Goal: Navigation & Orientation: Go to known website

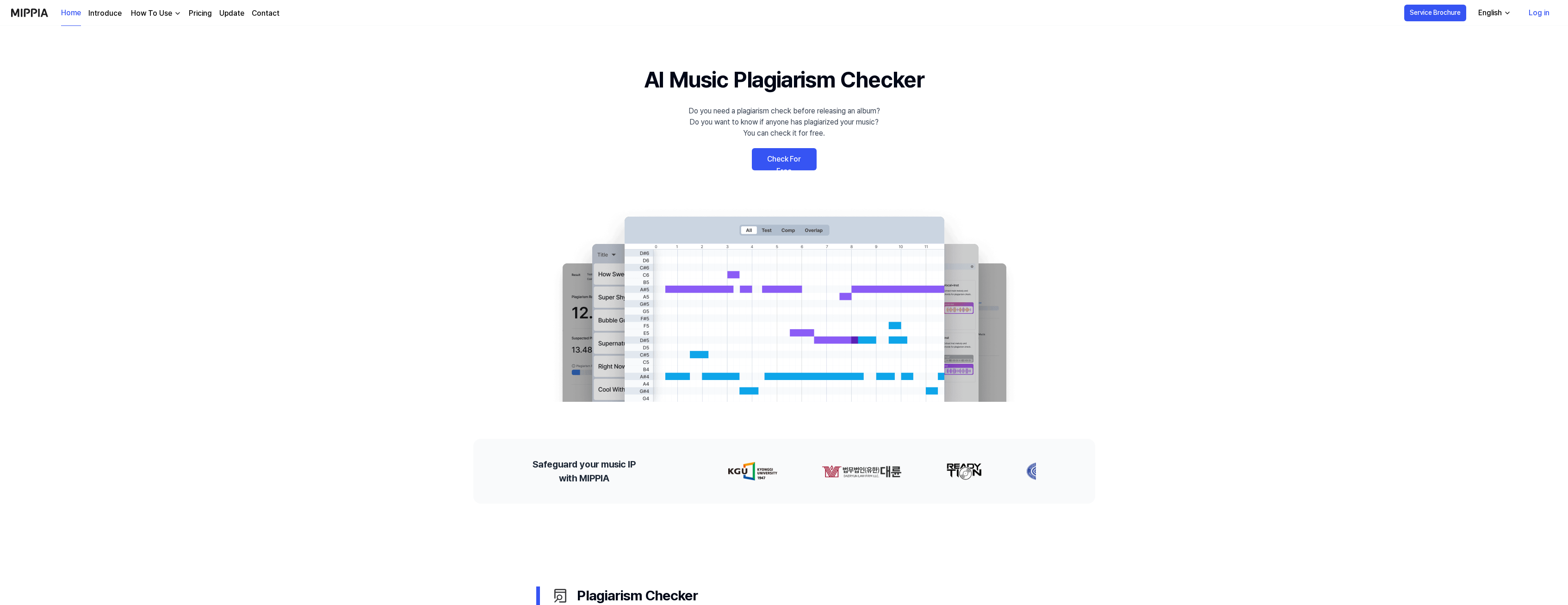
click at [789, 157] on link "Check For Free" at bounding box center [784, 160] width 65 height 22
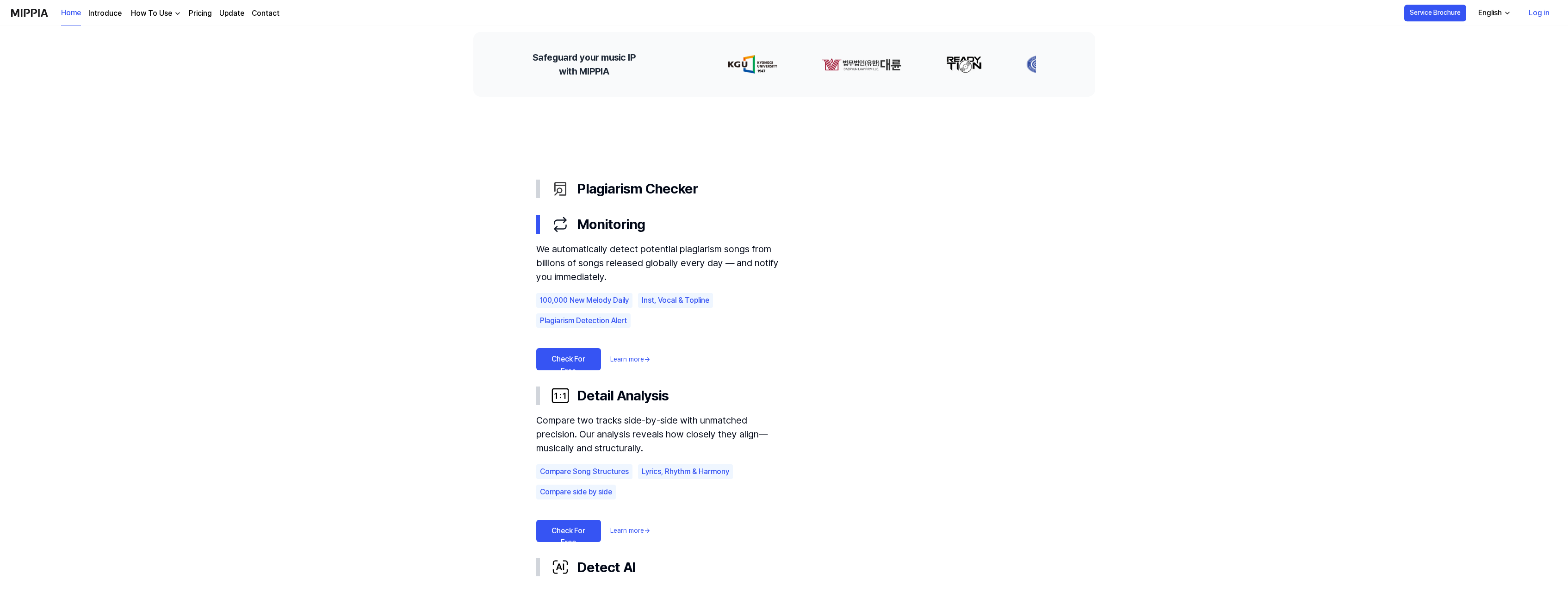
scroll to position [401, 0]
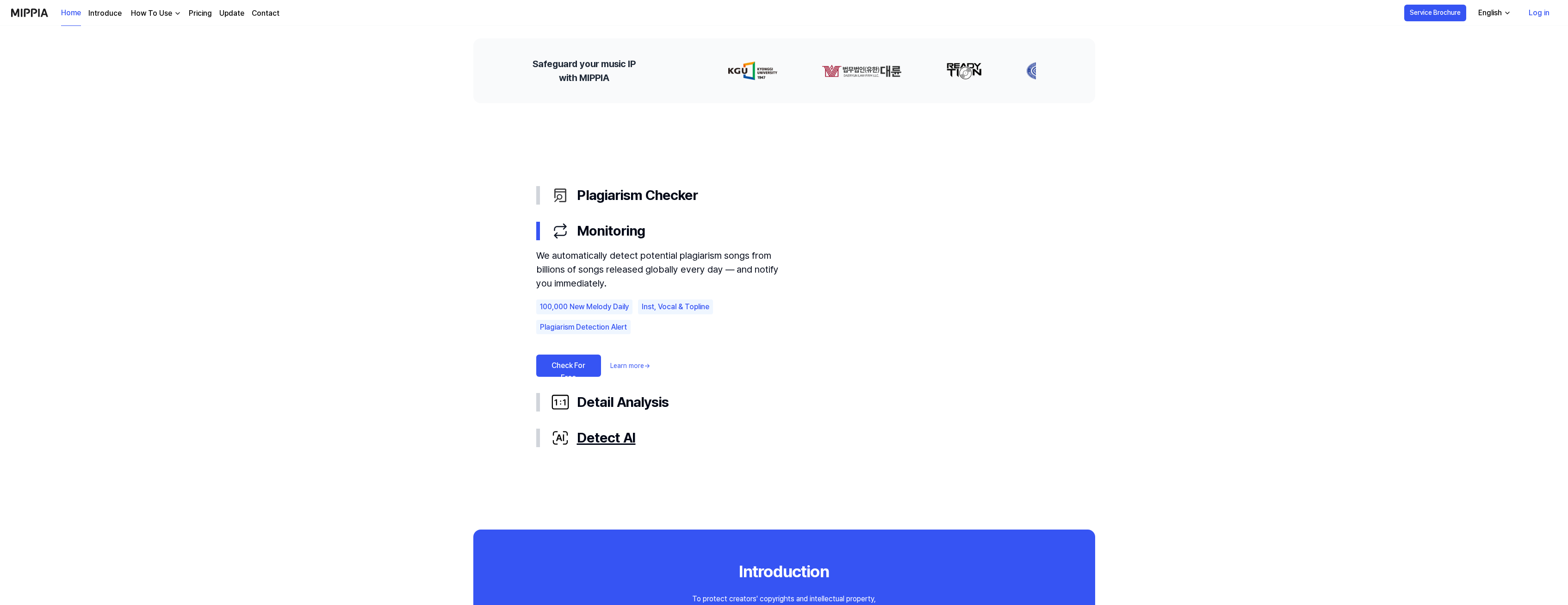
click at [601, 441] on div "Detect AI" at bounding box center [791, 438] width 481 height 21
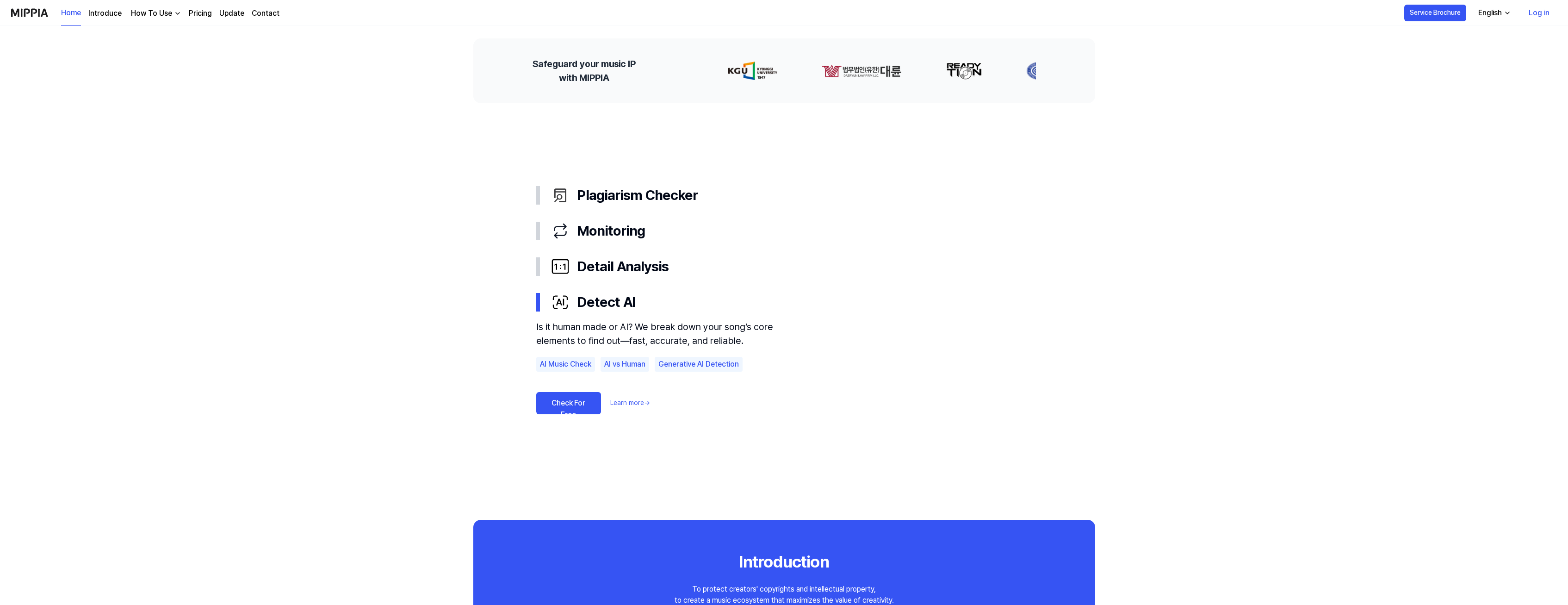
click at [556, 402] on link "Check For Free" at bounding box center [568, 404] width 65 height 22
